Goal: Find specific page/section: Find specific page/section

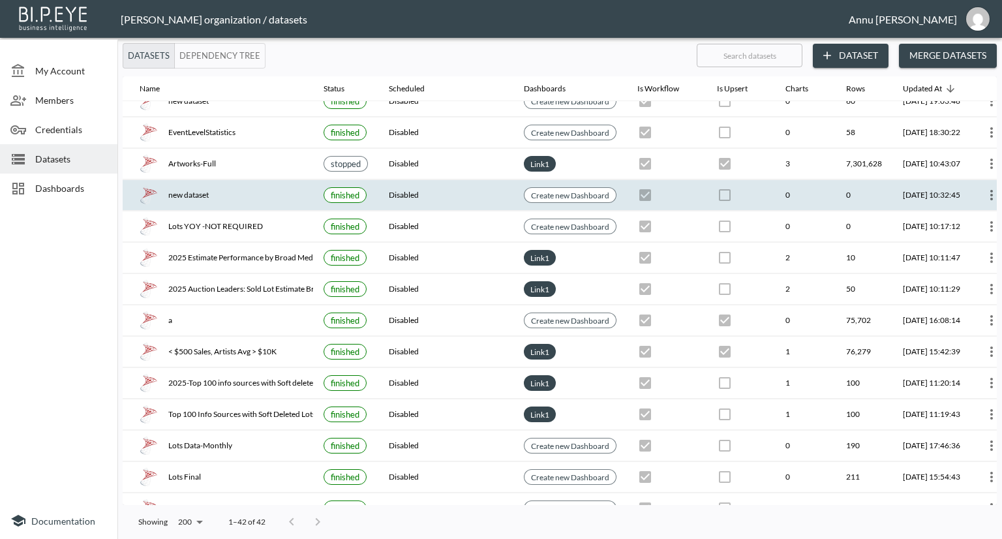
scroll to position [796, 37]
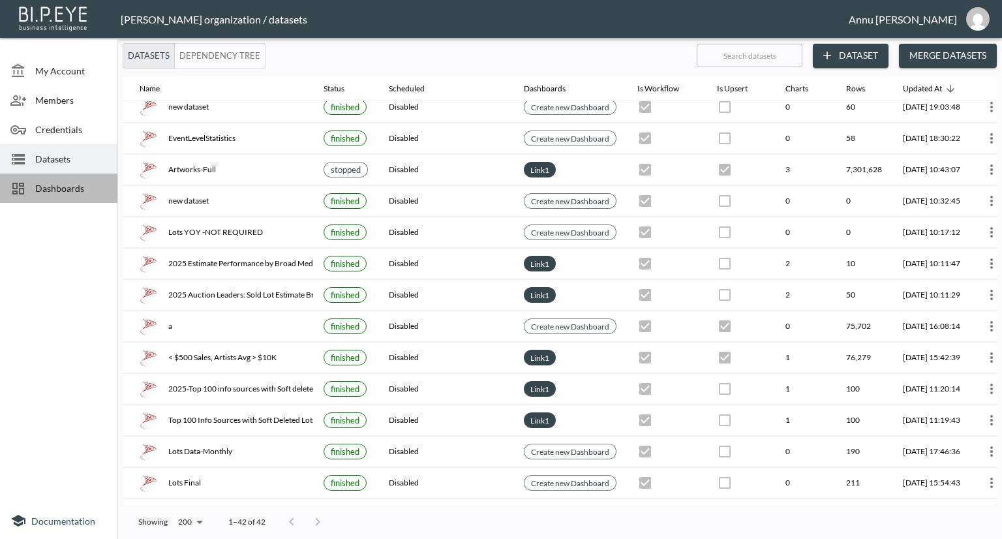
click at [90, 192] on span "Dashboards" at bounding box center [71, 188] width 72 height 14
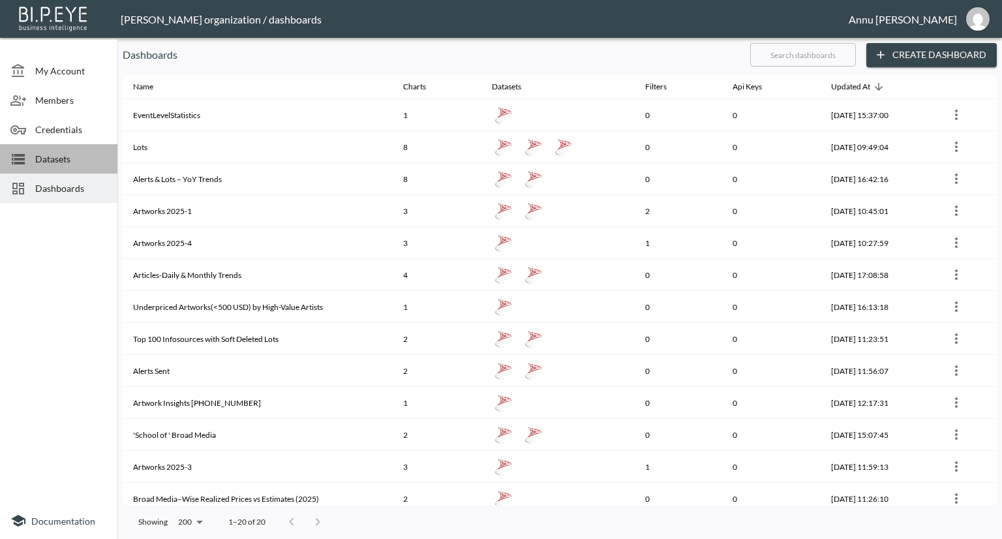
click at [89, 161] on span "Datasets" at bounding box center [71, 159] width 72 height 14
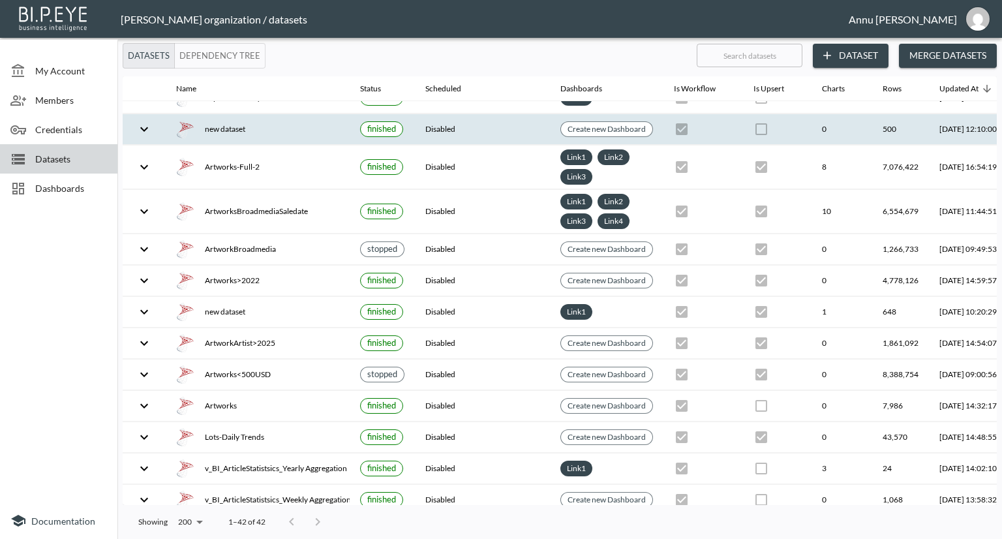
scroll to position [932, 0]
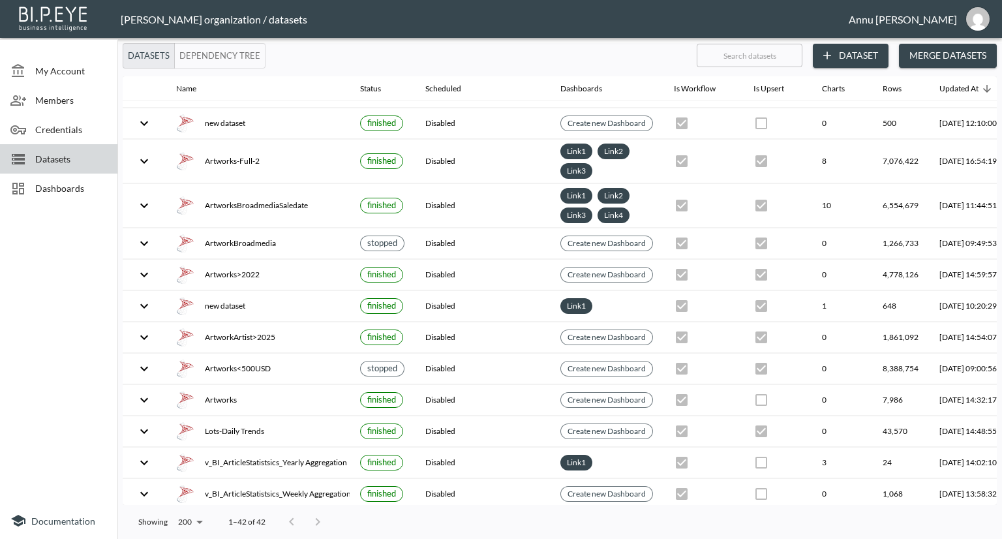
click at [91, 179] on div "Dashboards" at bounding box center [58, 188] width 117 height 29
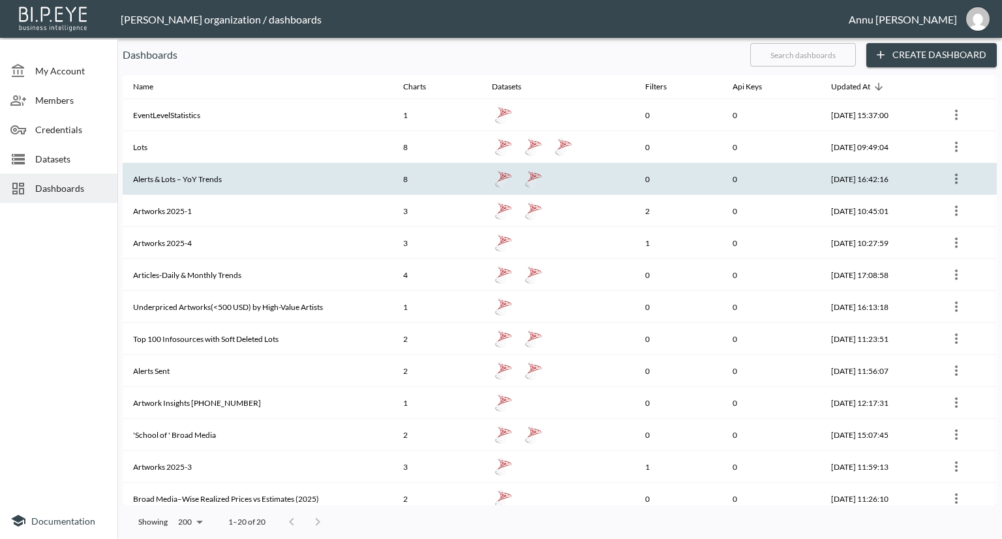
click at [198, 172] on th "Alerts & Lots – YoY Trends" at bounding box center [258, 179] width 270 height 32
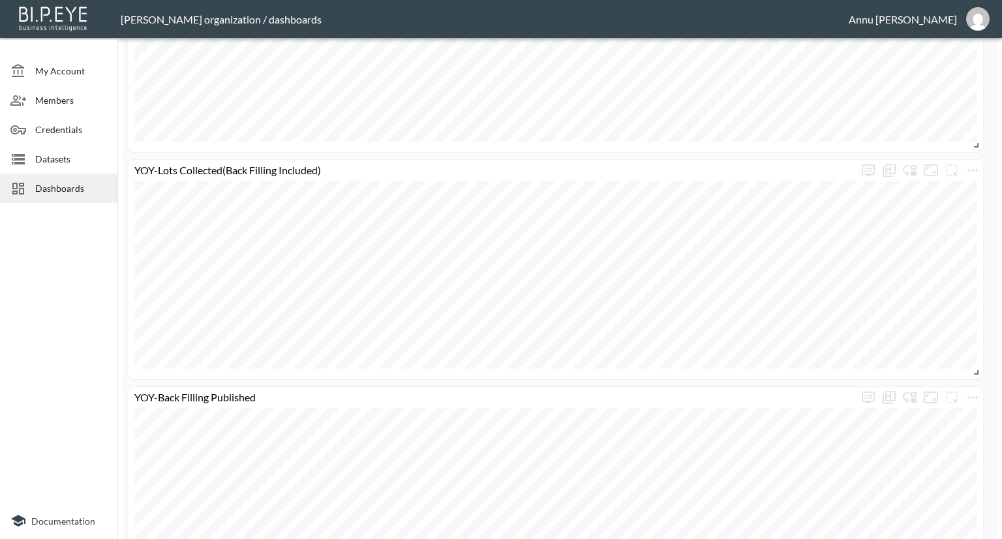
scroll to position [1310, 0]
